Goal: Communication & Community: Participate in discussion

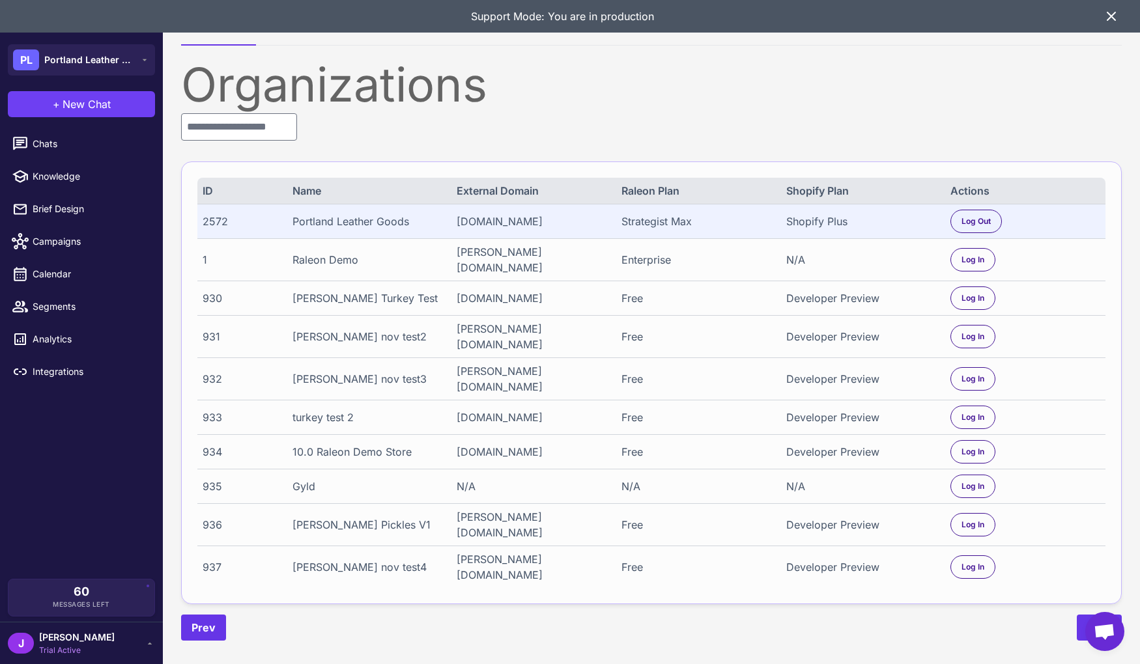
click at [1111, 22] on icon at bounding box center [1111, 16] width 16 height 16
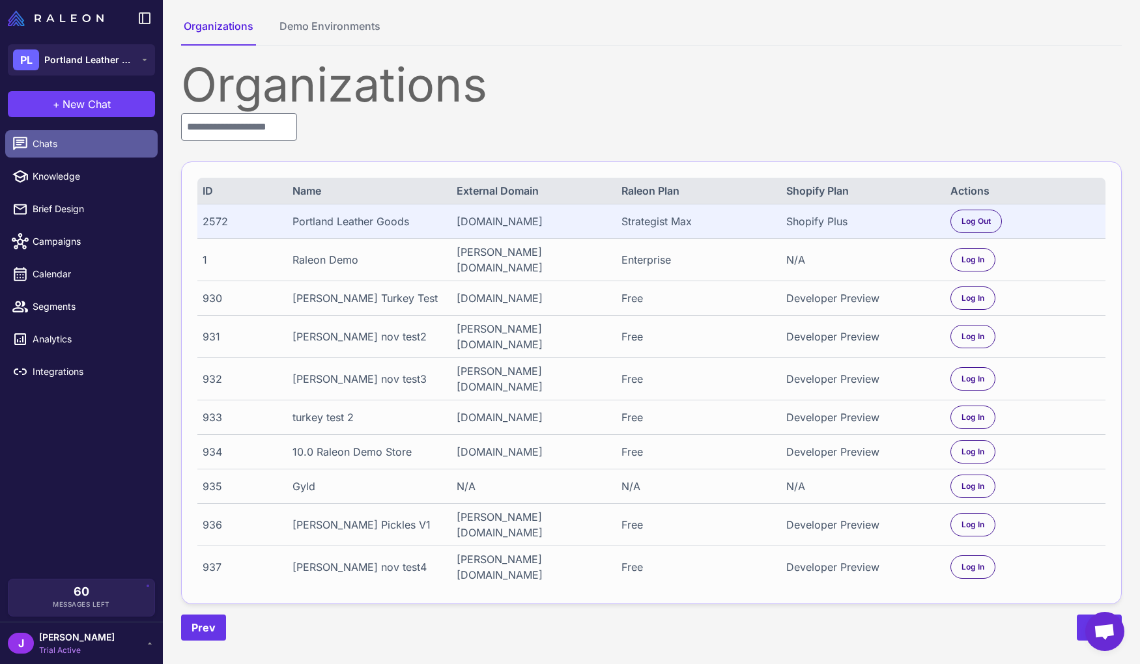
click at [52, 147] on span "Chats" at bounding box center [90, 144] width 115 height 14
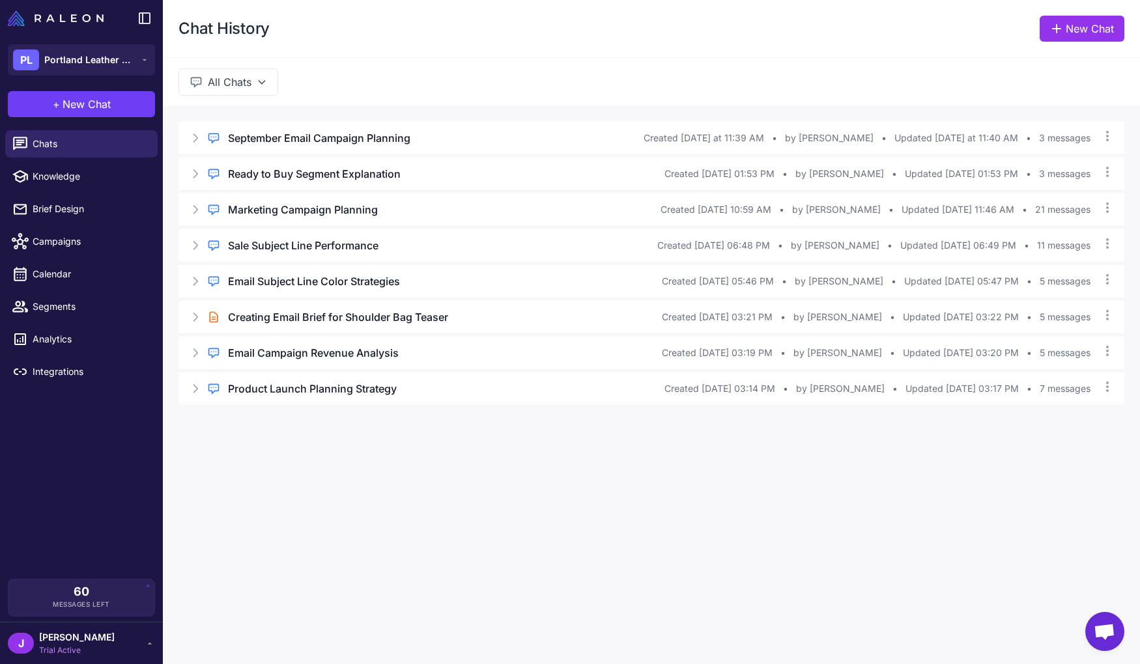
click at [94, 643] on div "J Jay Trial Active" at bounding box center [81, 643] width 147 height 26
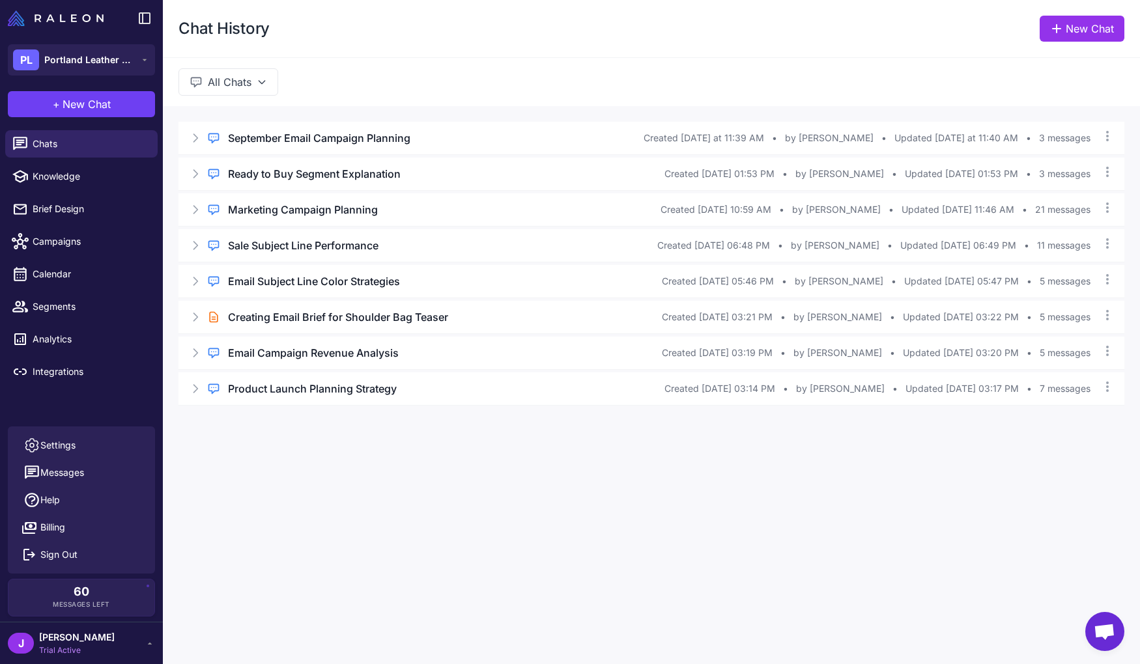
click at [94, 643] on div "J Jay Trial Active" at bounding box center [81, 643] width 147 height 26
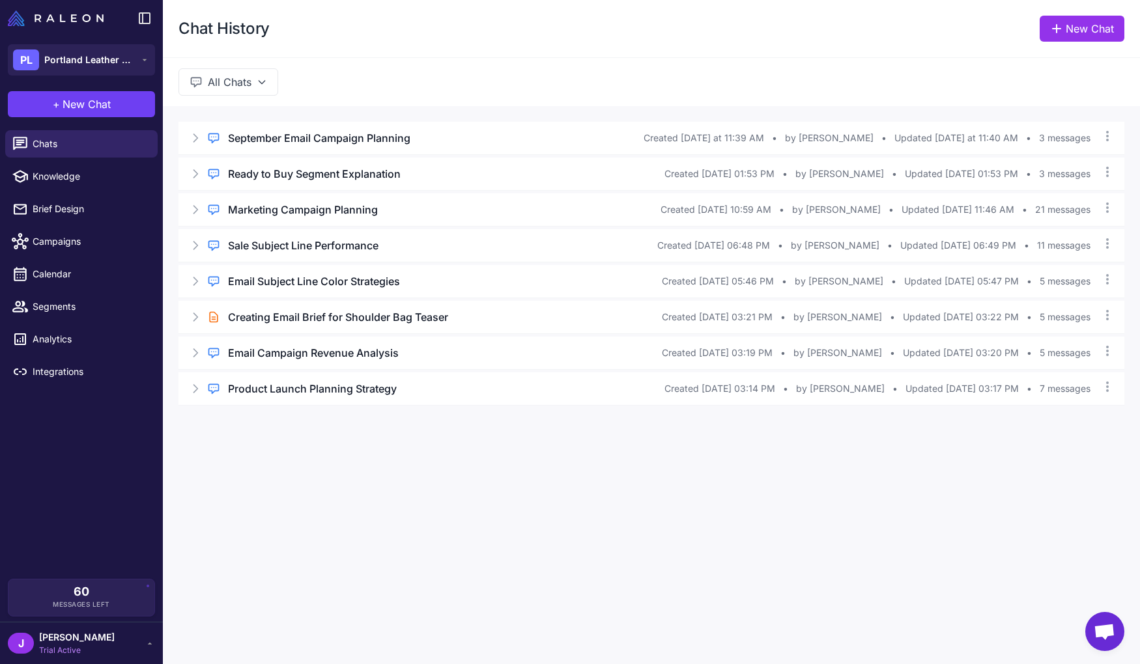
click at [395, 554] on div "Chat History New Chat All Chats Regular Chat September Email Campaign Planning …" at bounding box center [651, 332] width 977 height 664
